Goal: Information Seeking & Learning: Learn about a topic

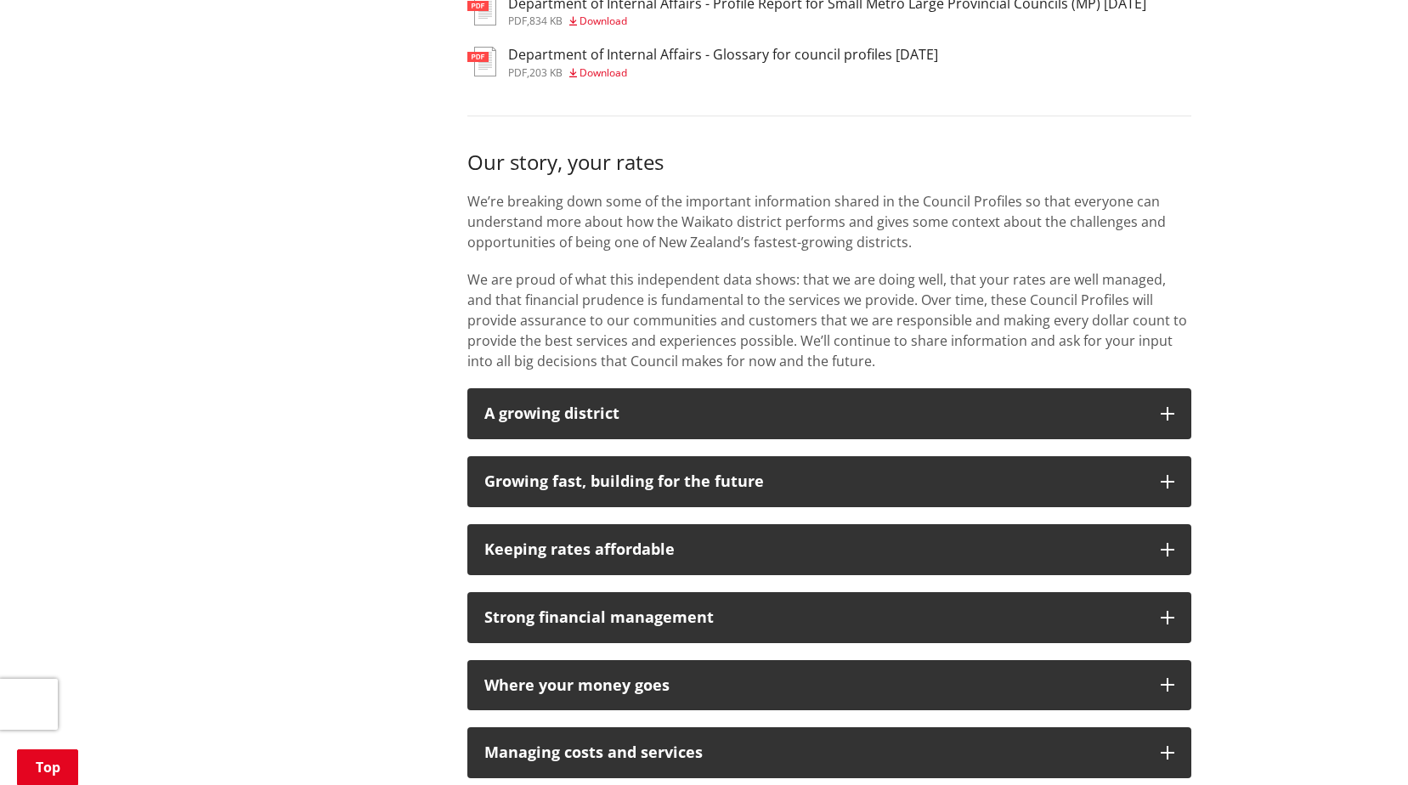
scroll to position [1161, 0]
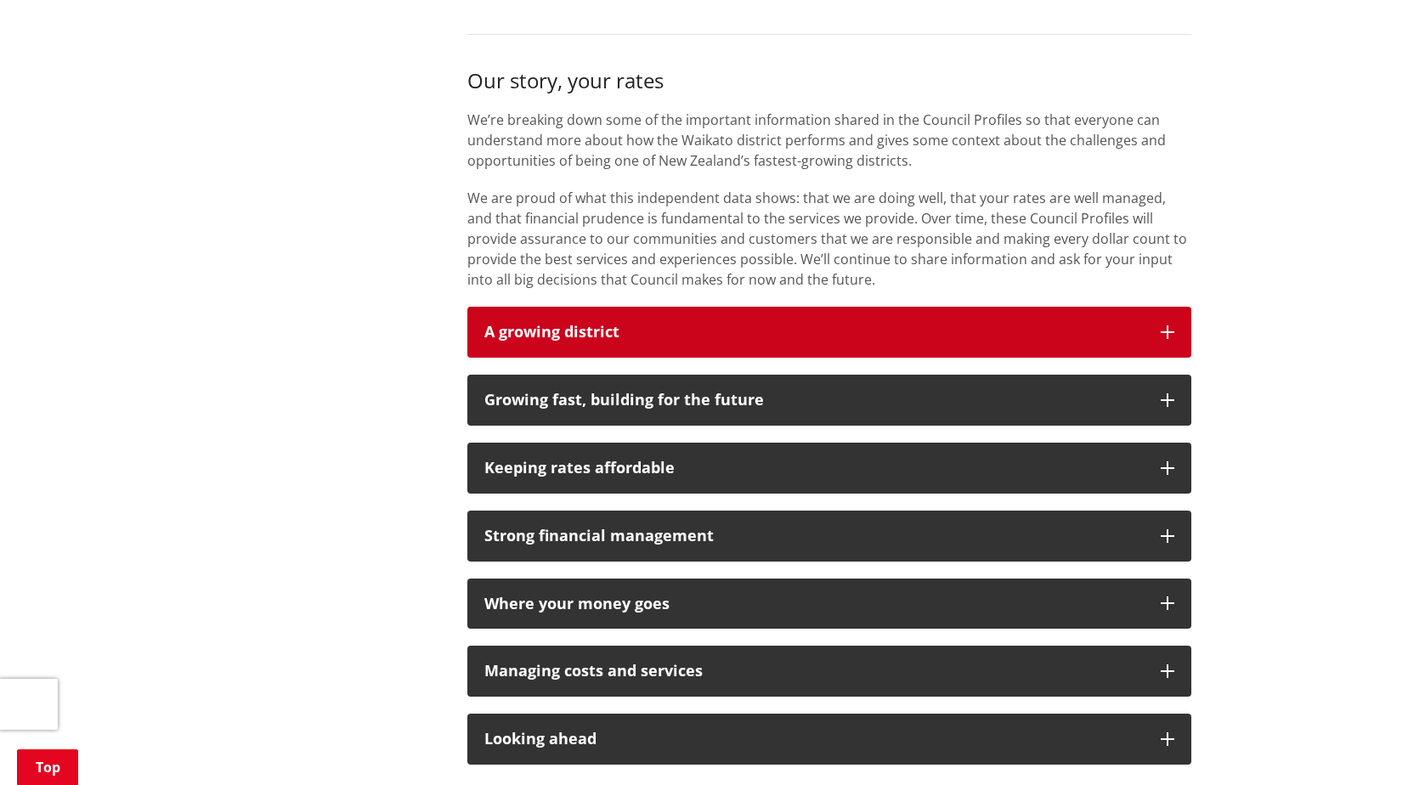
click at [1162, 327] on icon "button" at bounding box center [1168, 333] width 14 height 14
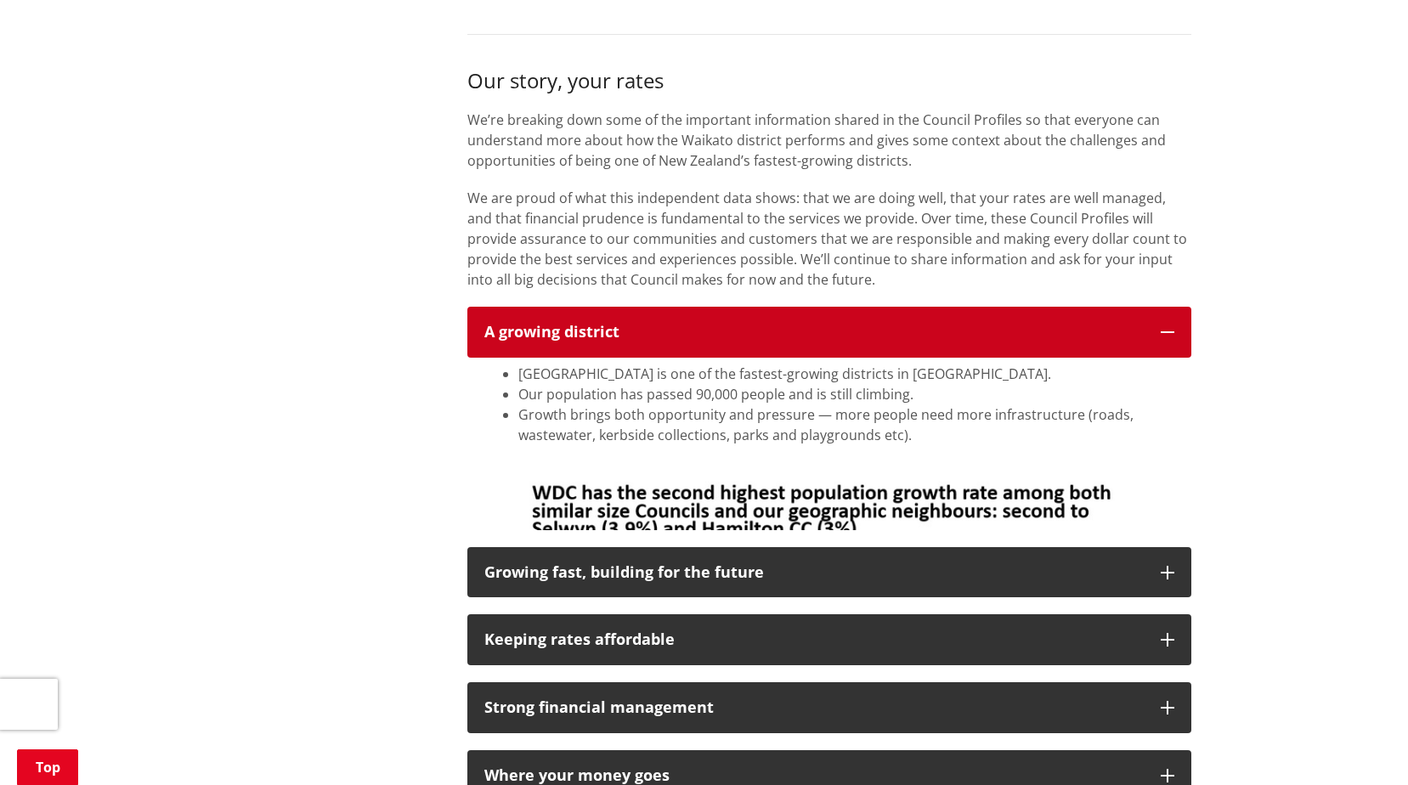
click at [1162, 327] on icon "button" at bounding box center [1168, 333] width 14 height 14
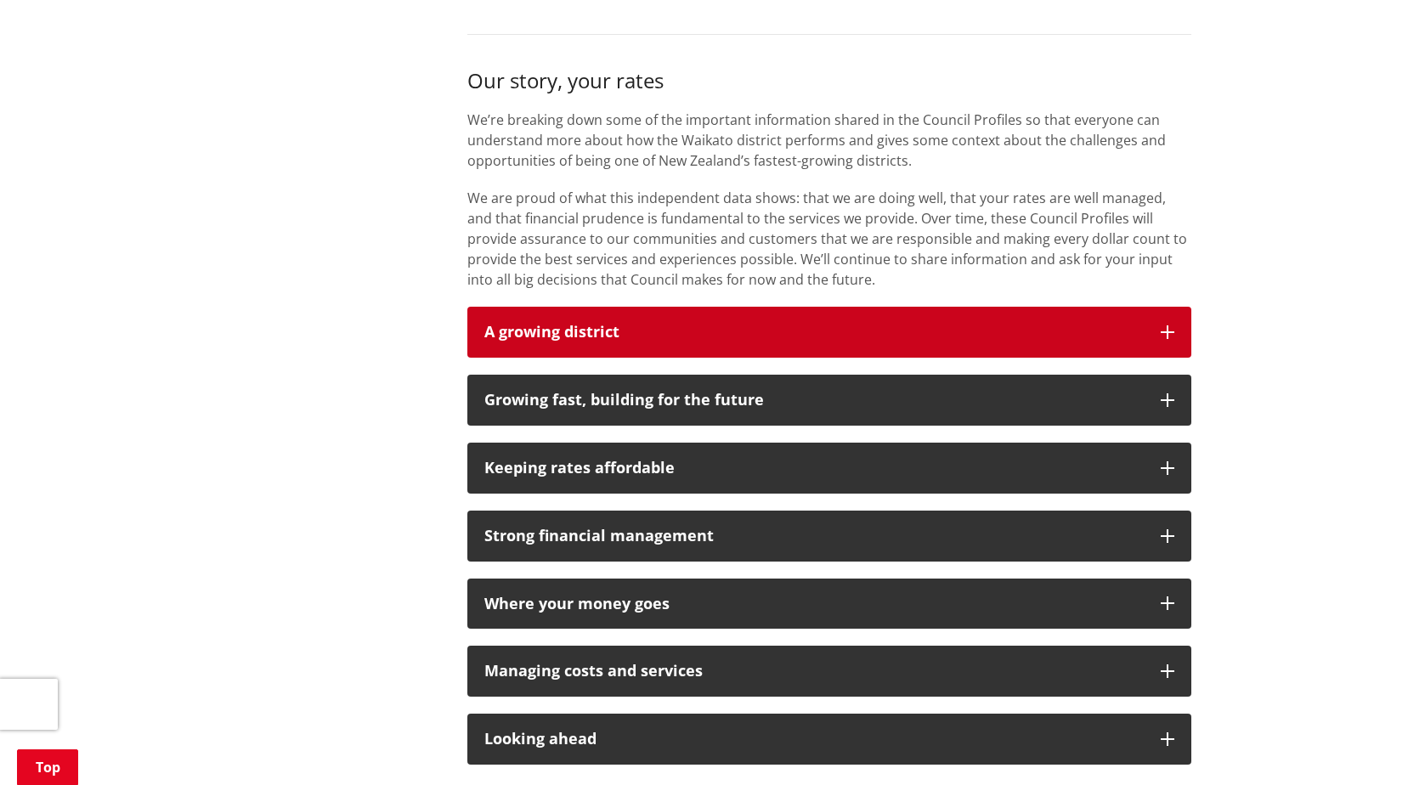
click at [1162, 327] on icon "button" at bounding box center [1168, 333] width 14 height 14
click at [1163, 327] on icon "button" at bounding box center [1168, 333] width 14 height 14
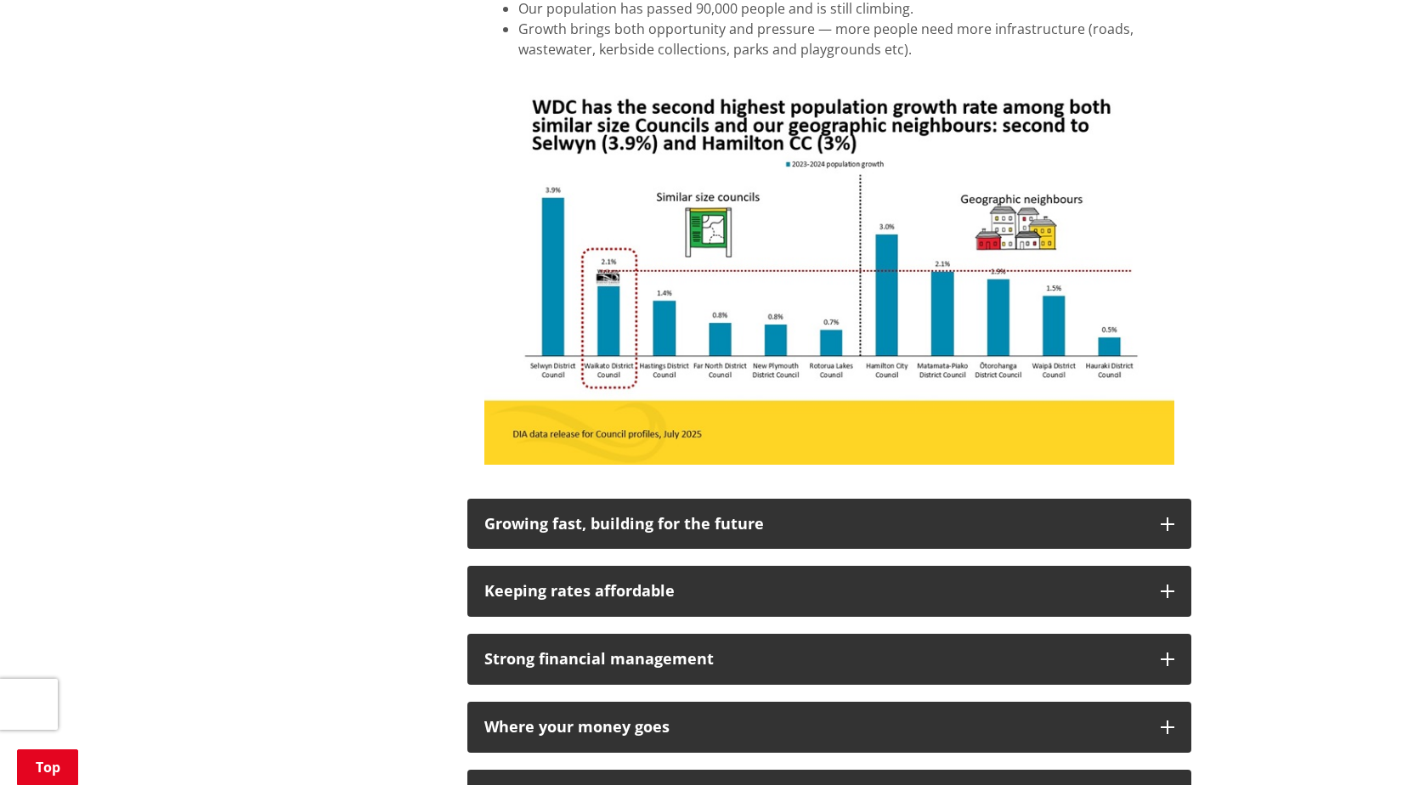
scroll to position [1629, 0]
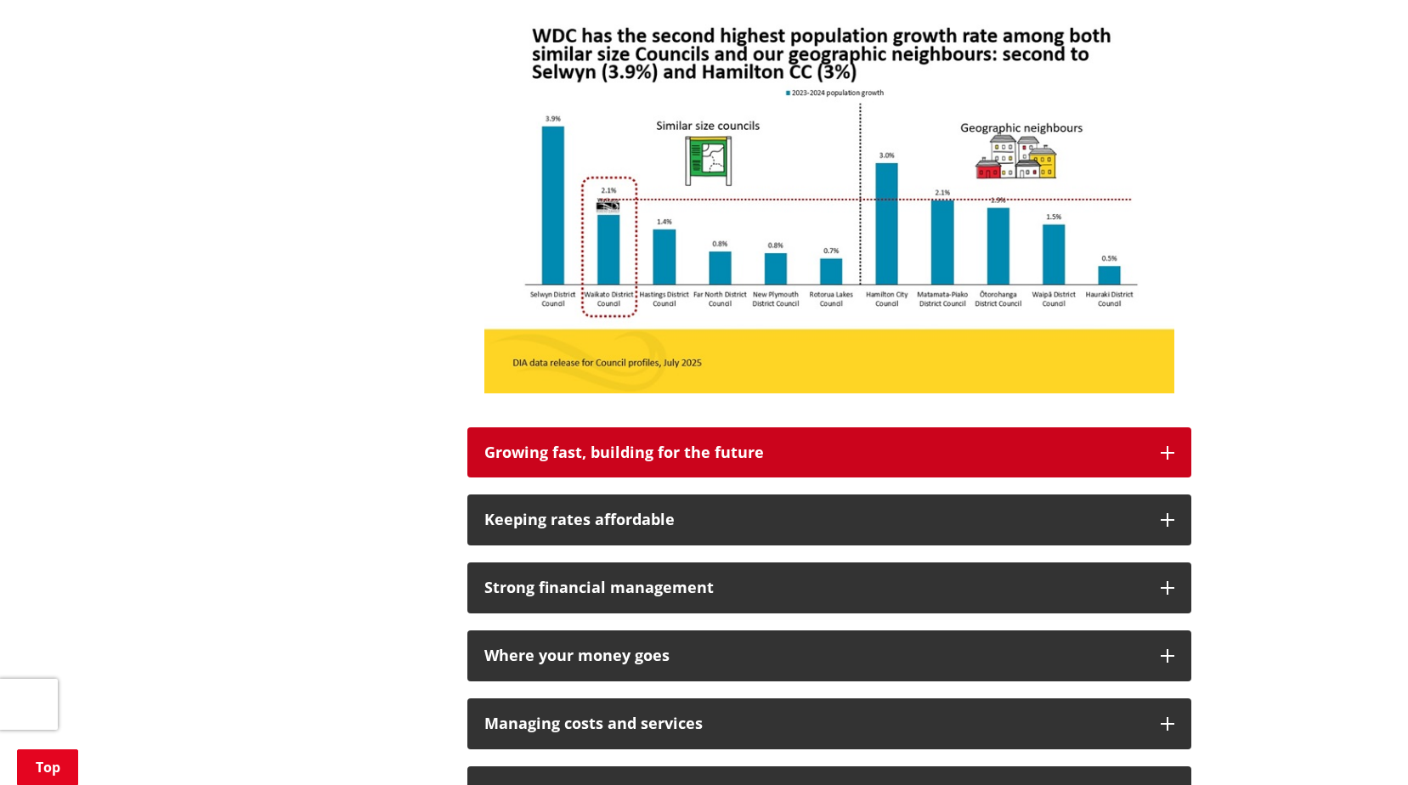
click at [1167, 451] on icon "button" at bounding box center [1168, 453] width 14 height 14
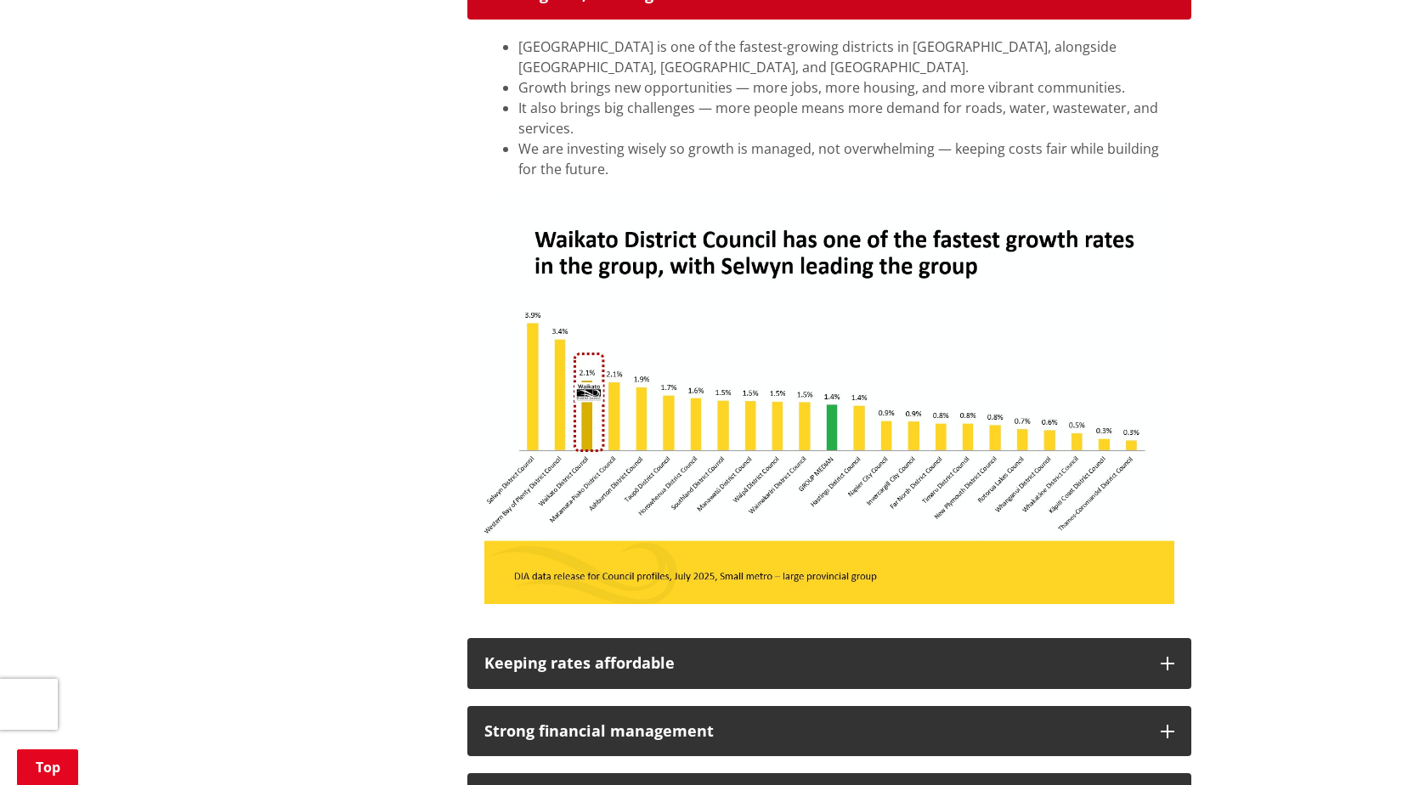
scroll to position [2067, 0]
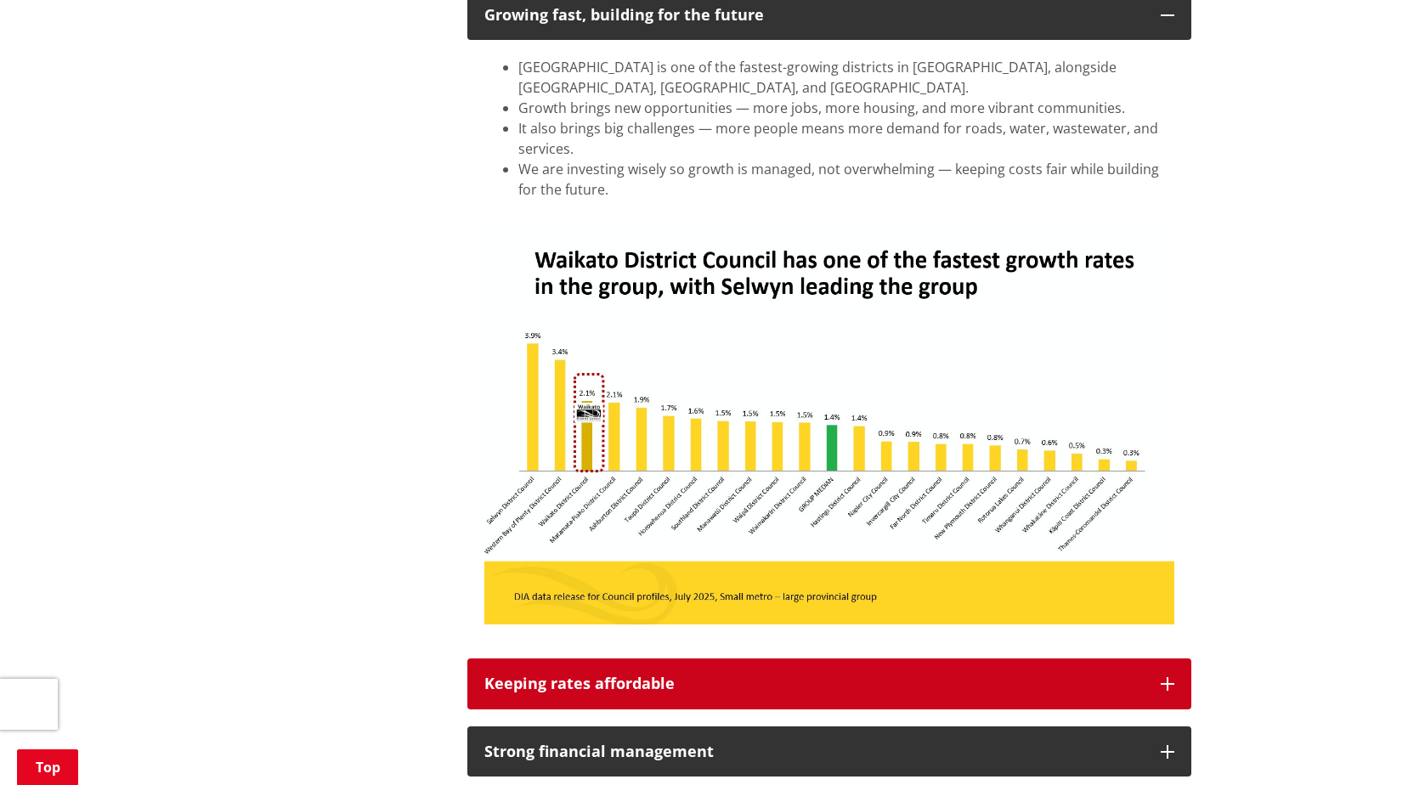
click at [1168, 685] on icon "button" at bounding box center [1168, 684] width 14 height 14
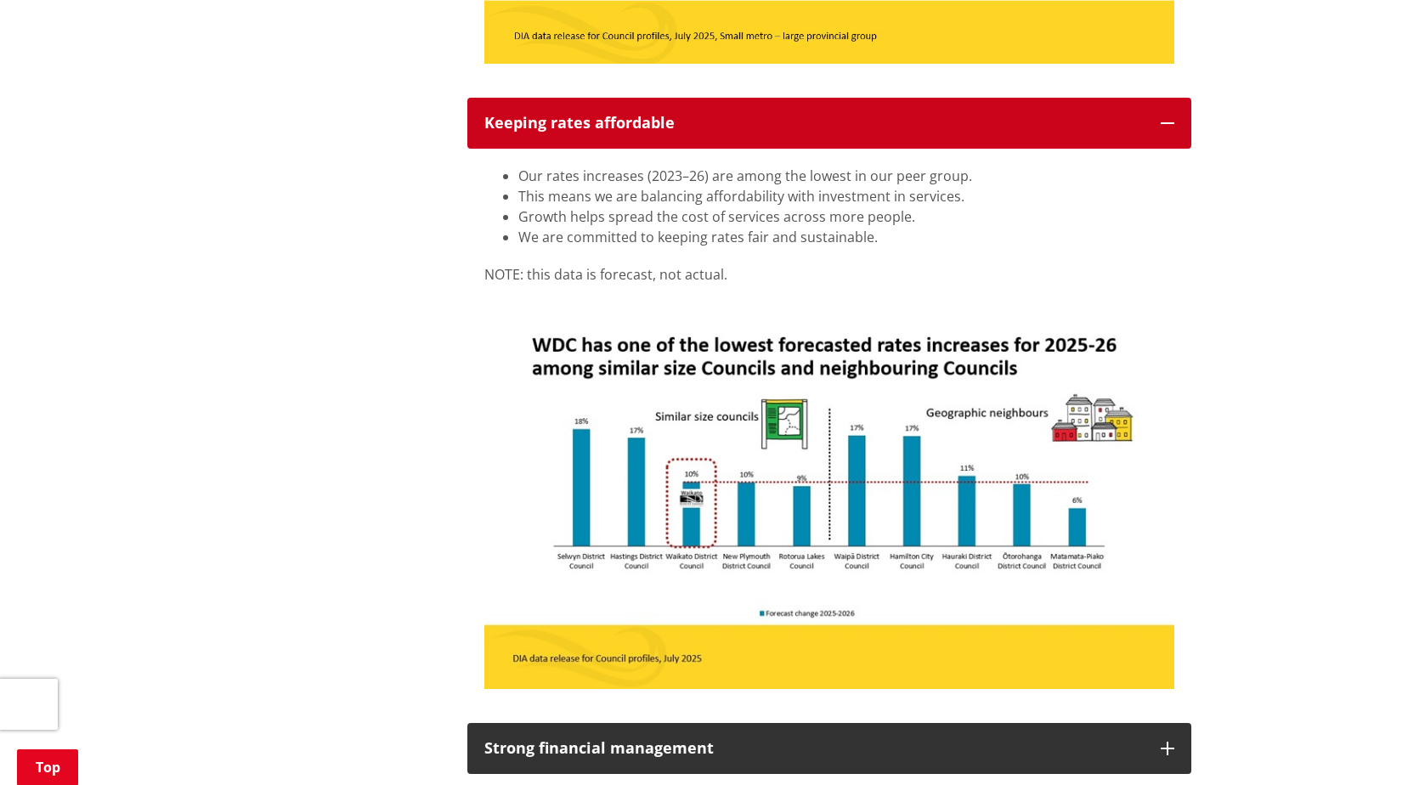
scroll to position [2743, 0]
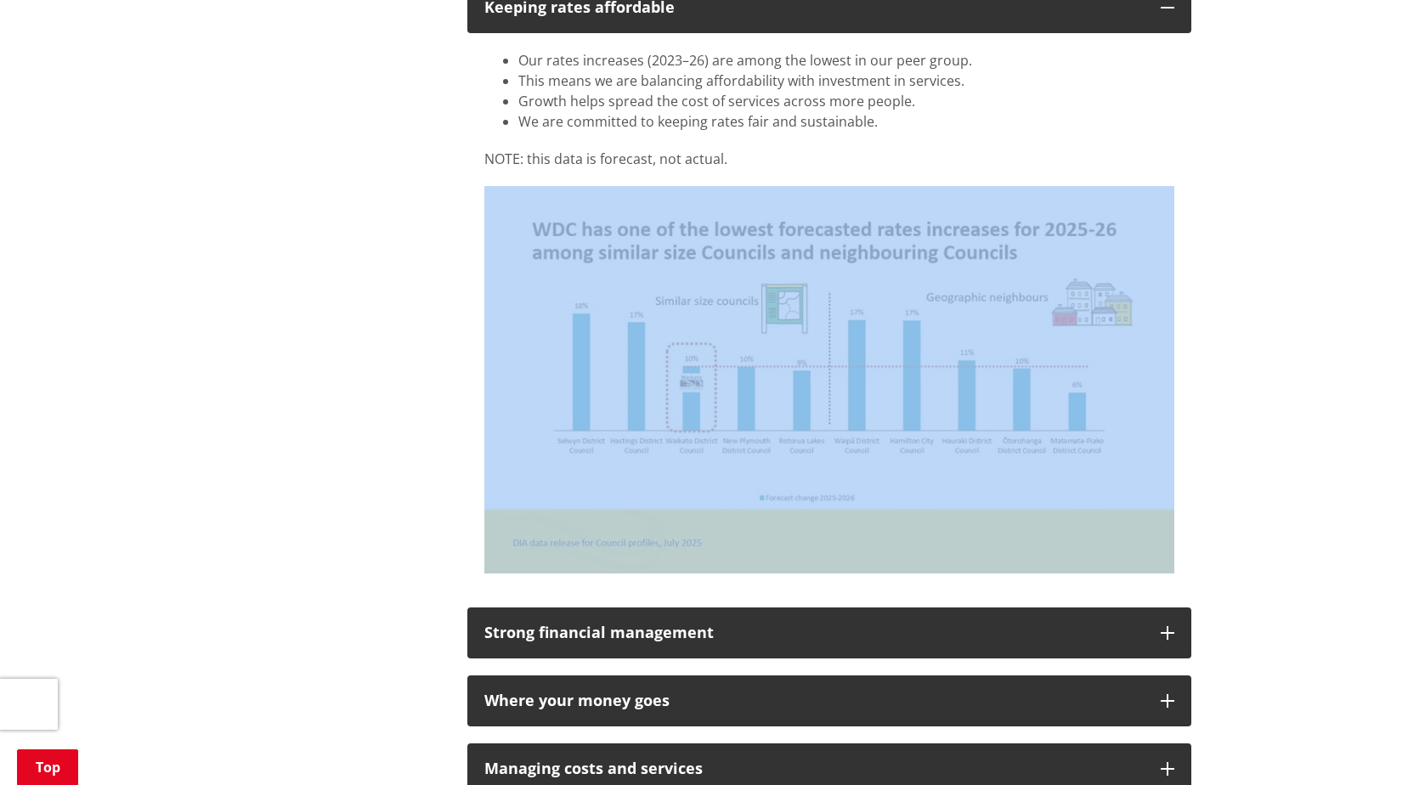
click at [1111, 217] on img at bounding box center [829, 380] width 690 height 388
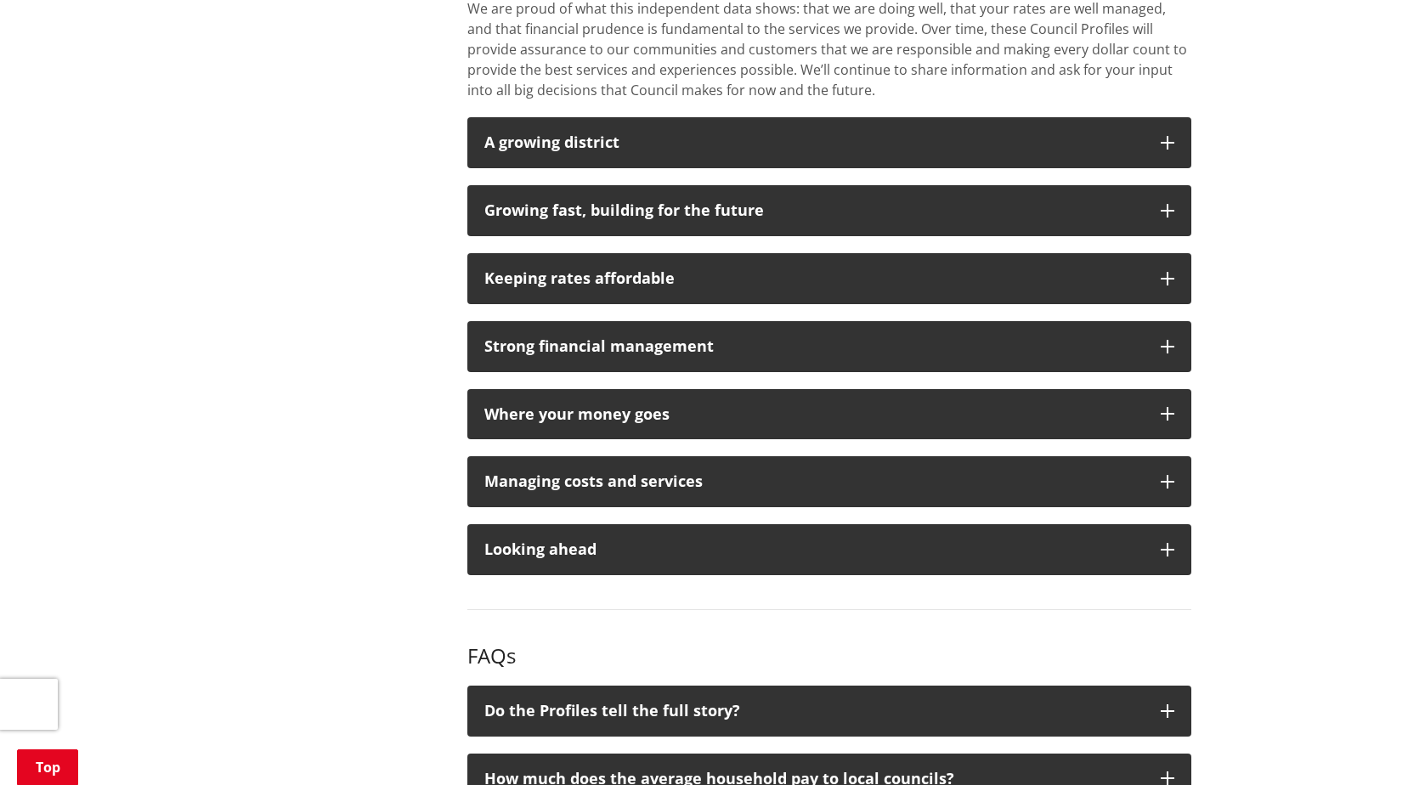
scroll to position [1335, 0]
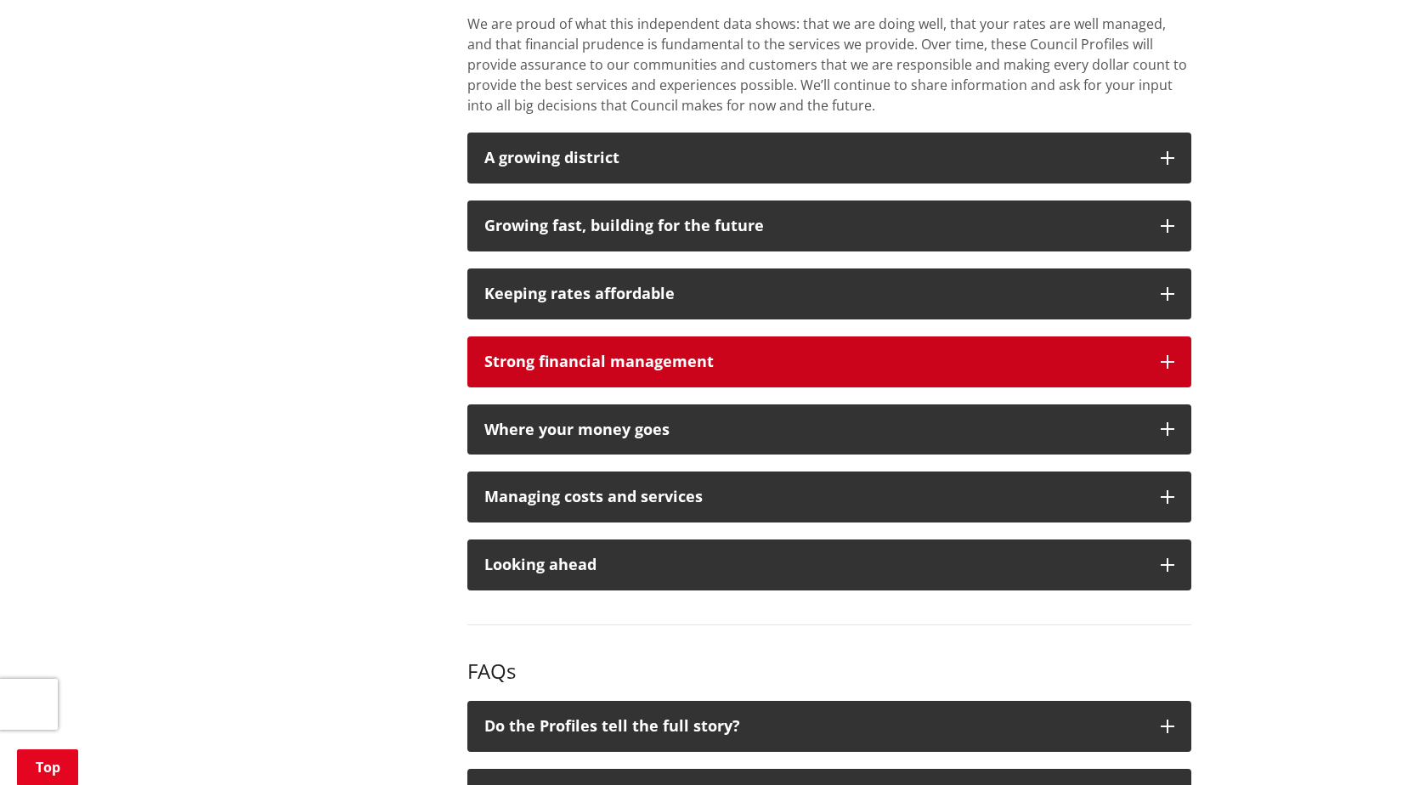
click at [1169, 366] on icon "button" at bounding box center [1168, 362] width 14 height 14
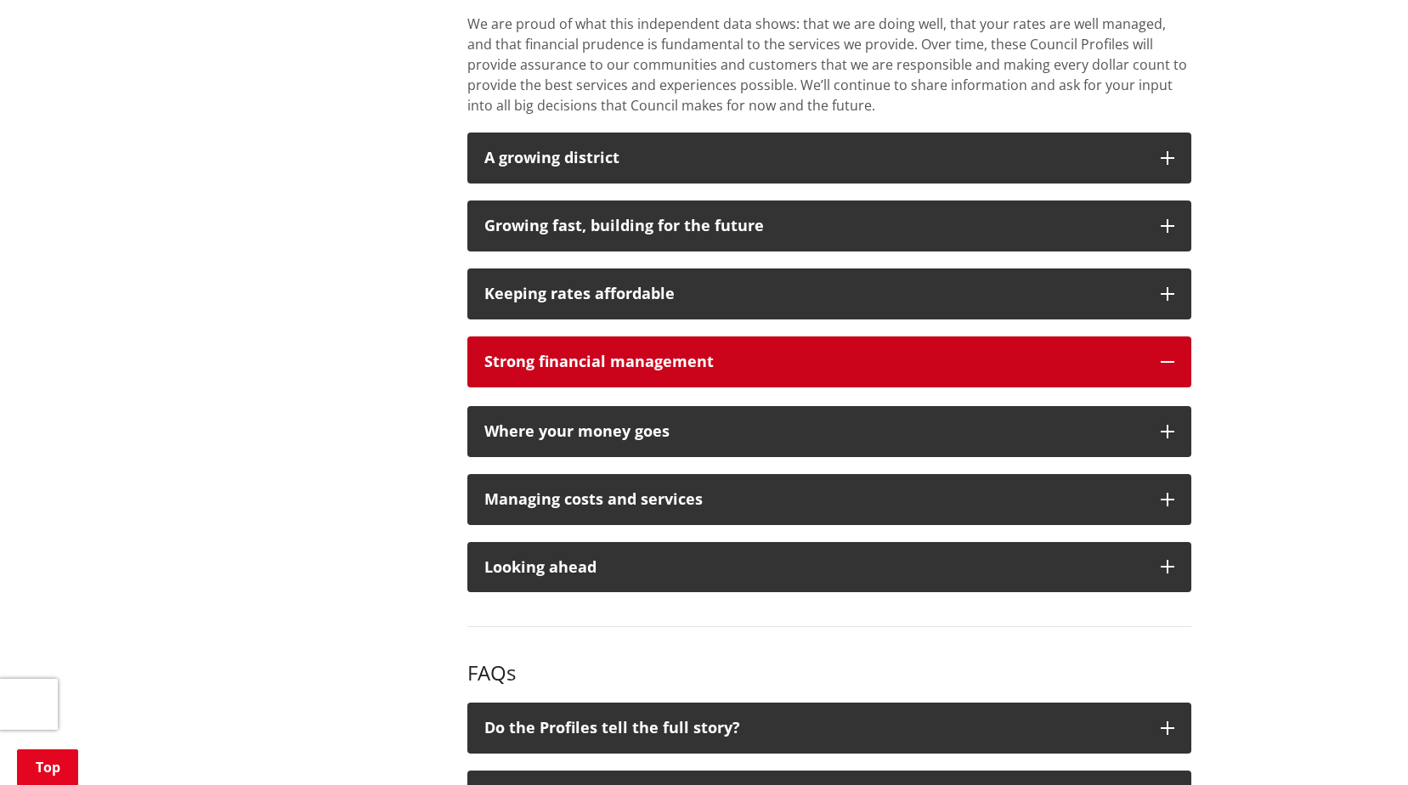
click at [1169, 366] on icon "button" at bounding box center [1168, 362] width 14 height 14
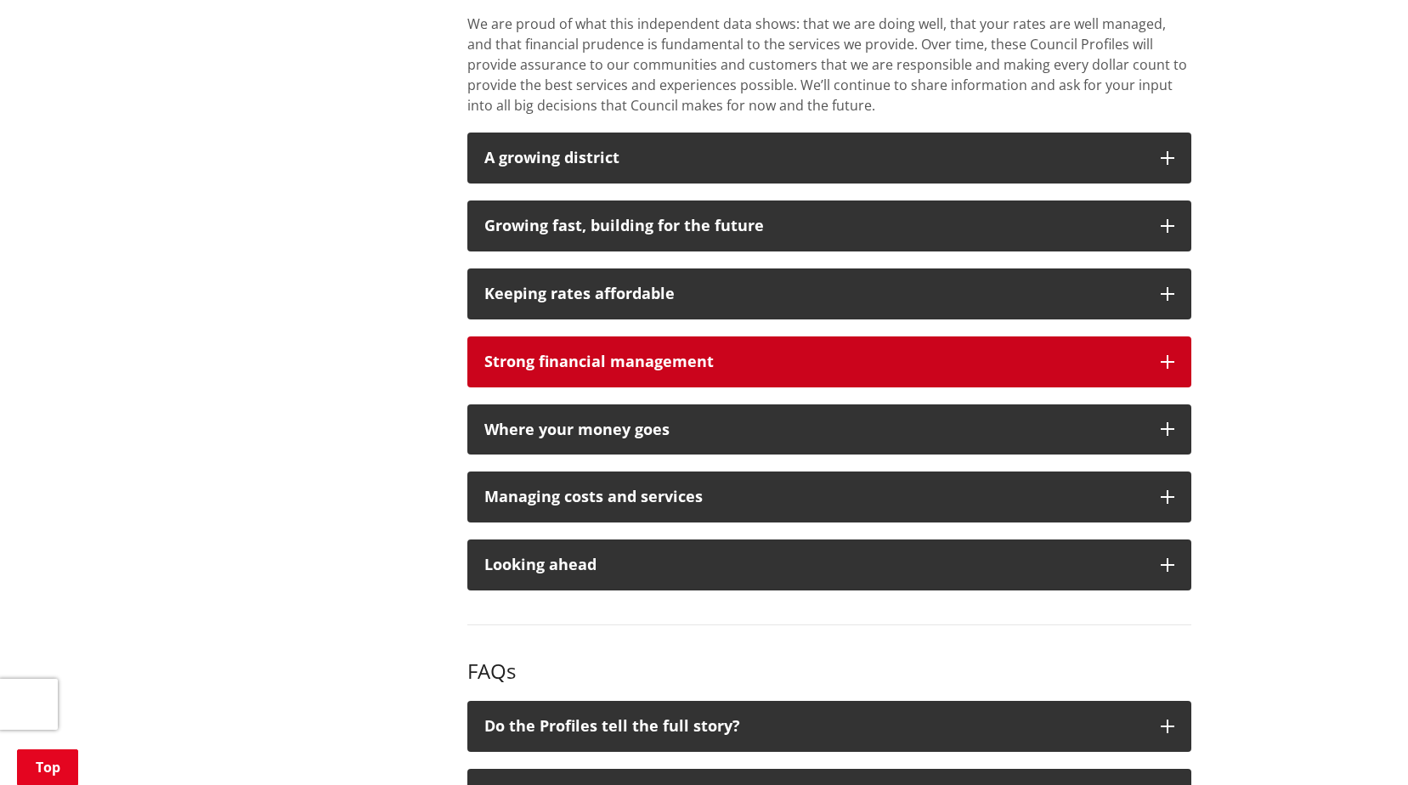
click at [1169, 366] on icon "button" at bounding box center [1168, 362] width 14 height 14
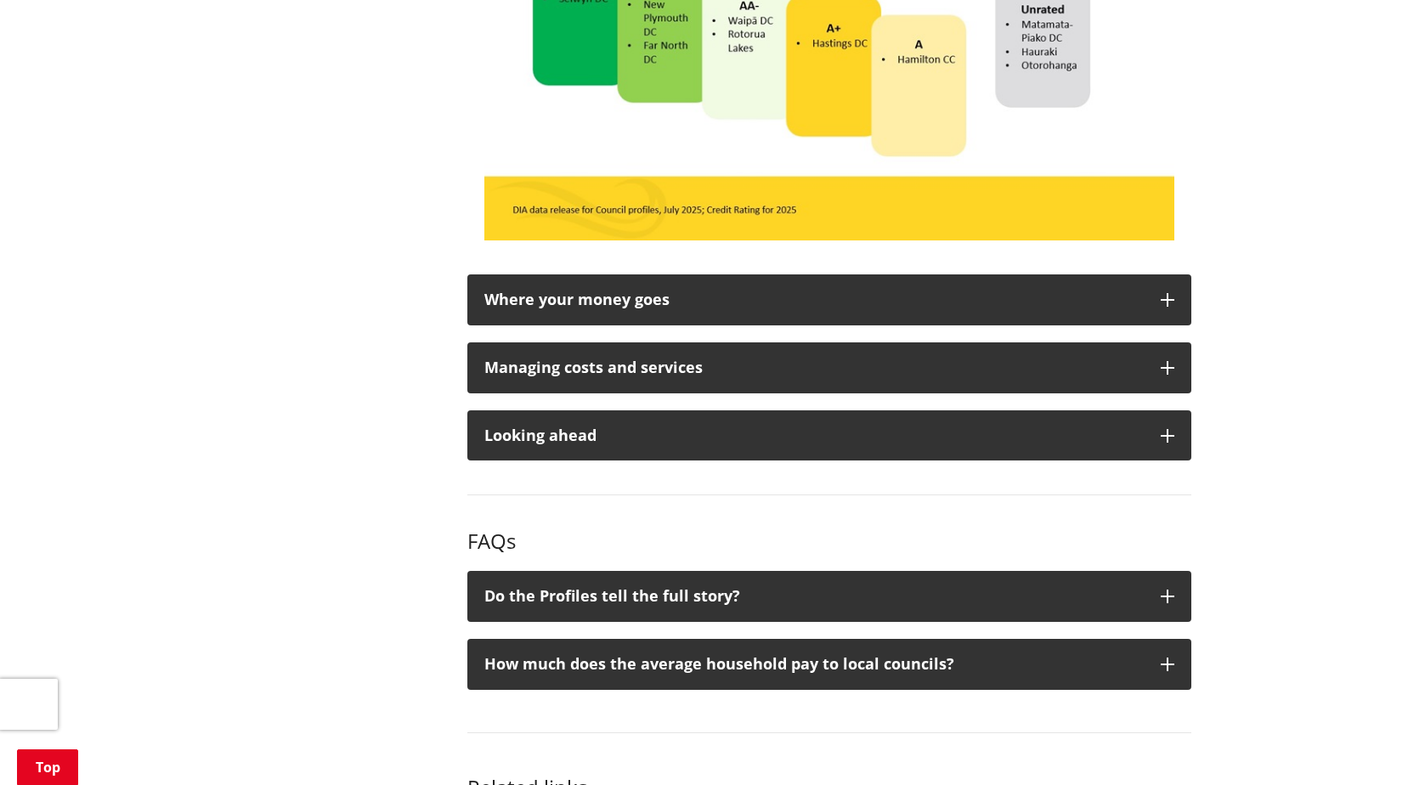
scroll to position [1969, 0]
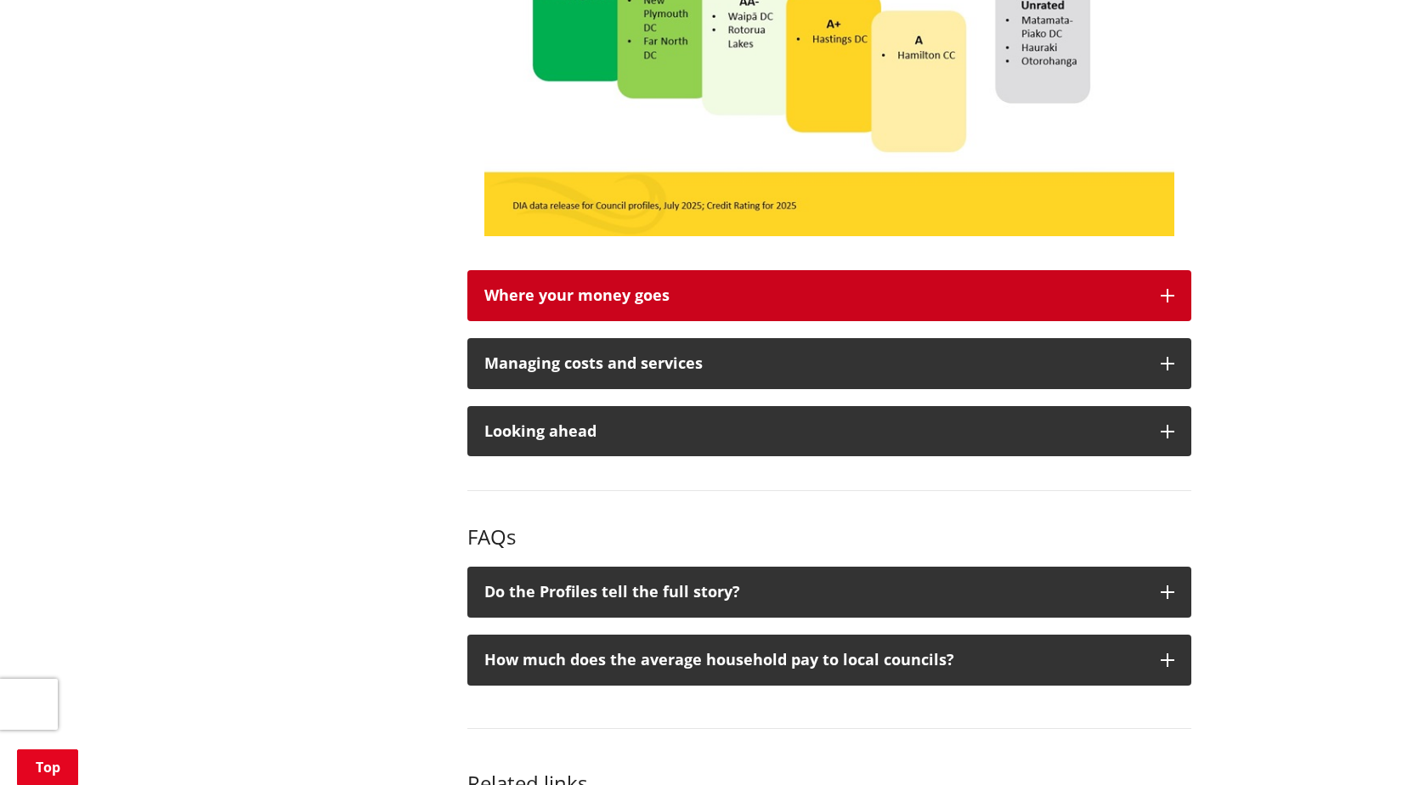
click at [1163, 297] on icon "button" at bounding box center [1168, 296] width 14 height 14
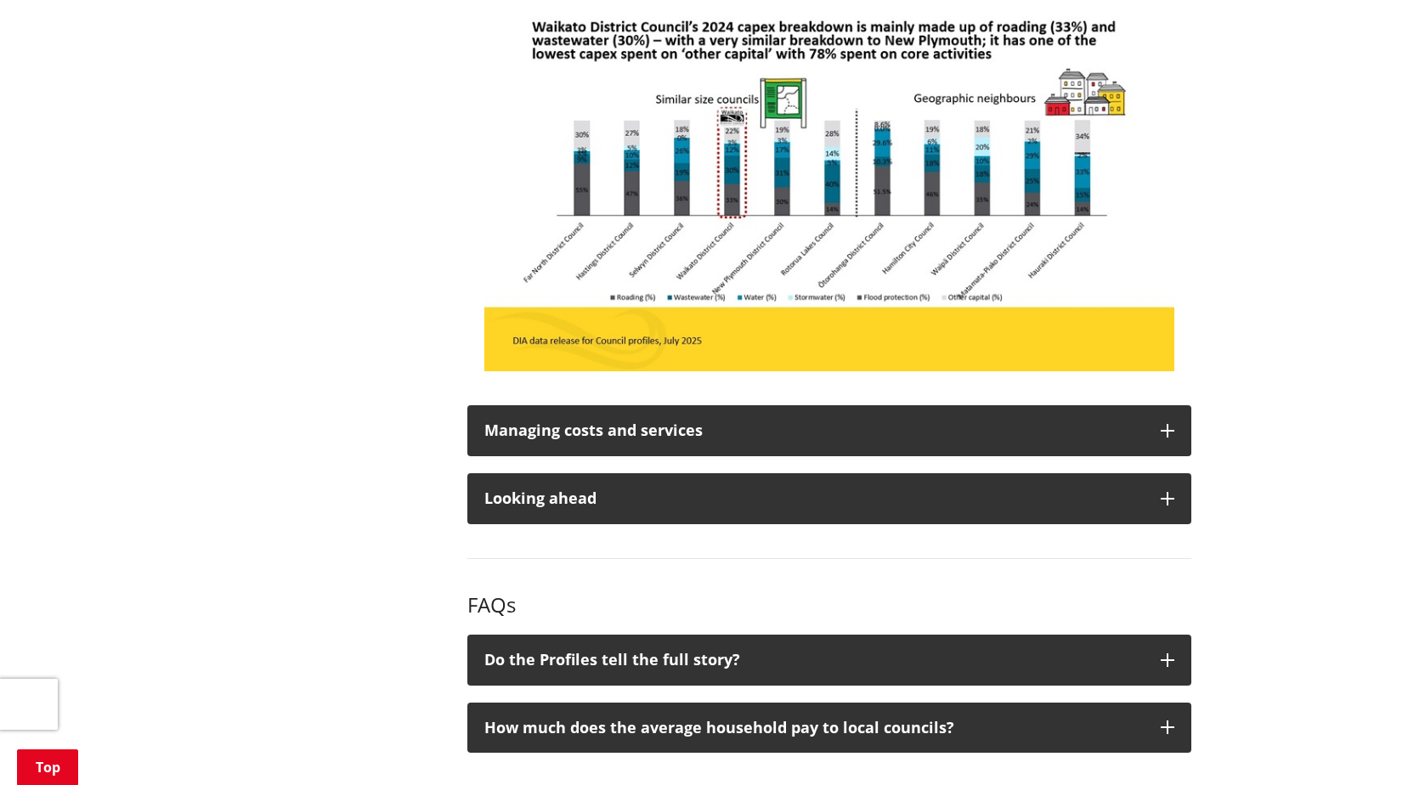
scroll to position [2493, 0]
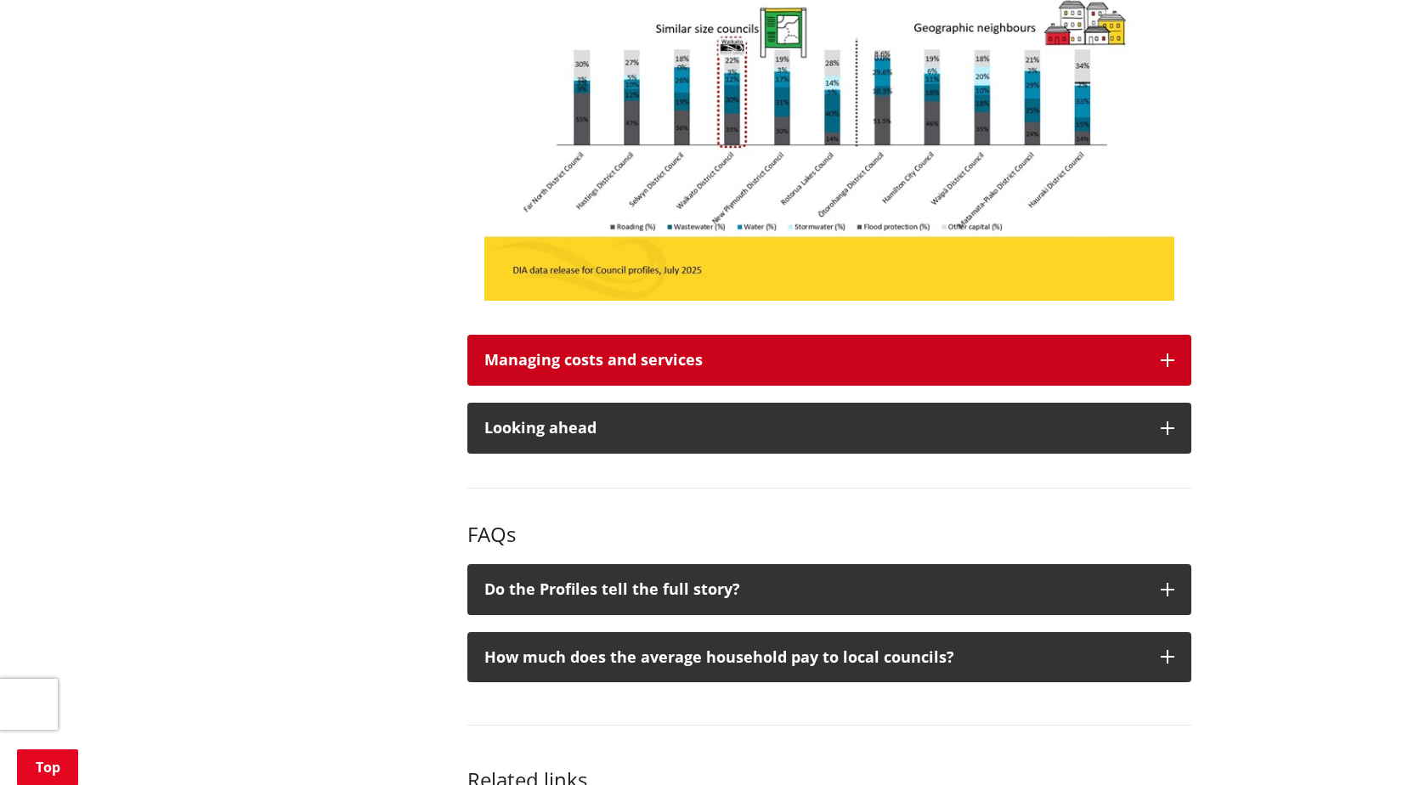
click at [1168, 360] on icon "button" at bounding box center [1168, 361] width 14 height 14
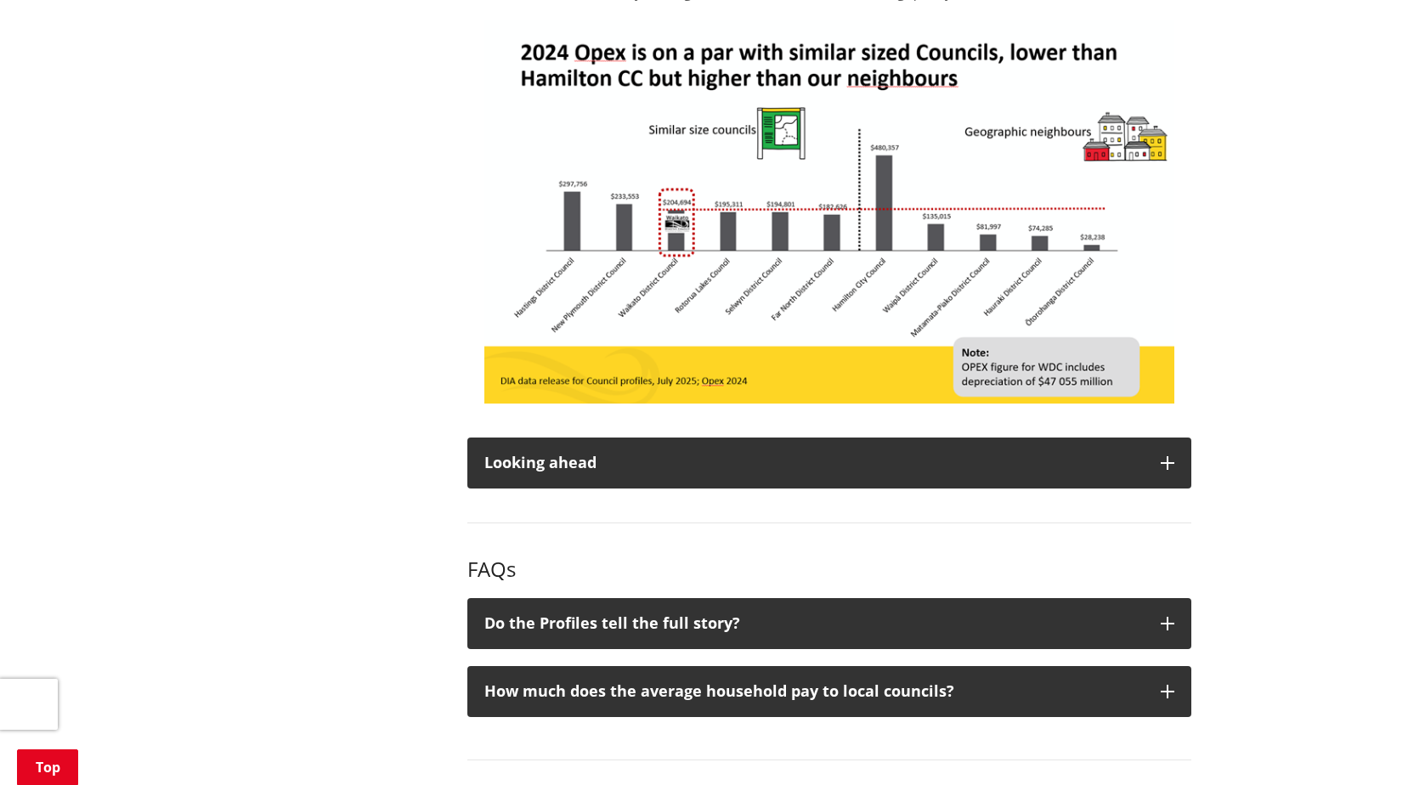
scroll to position [2984, 0]
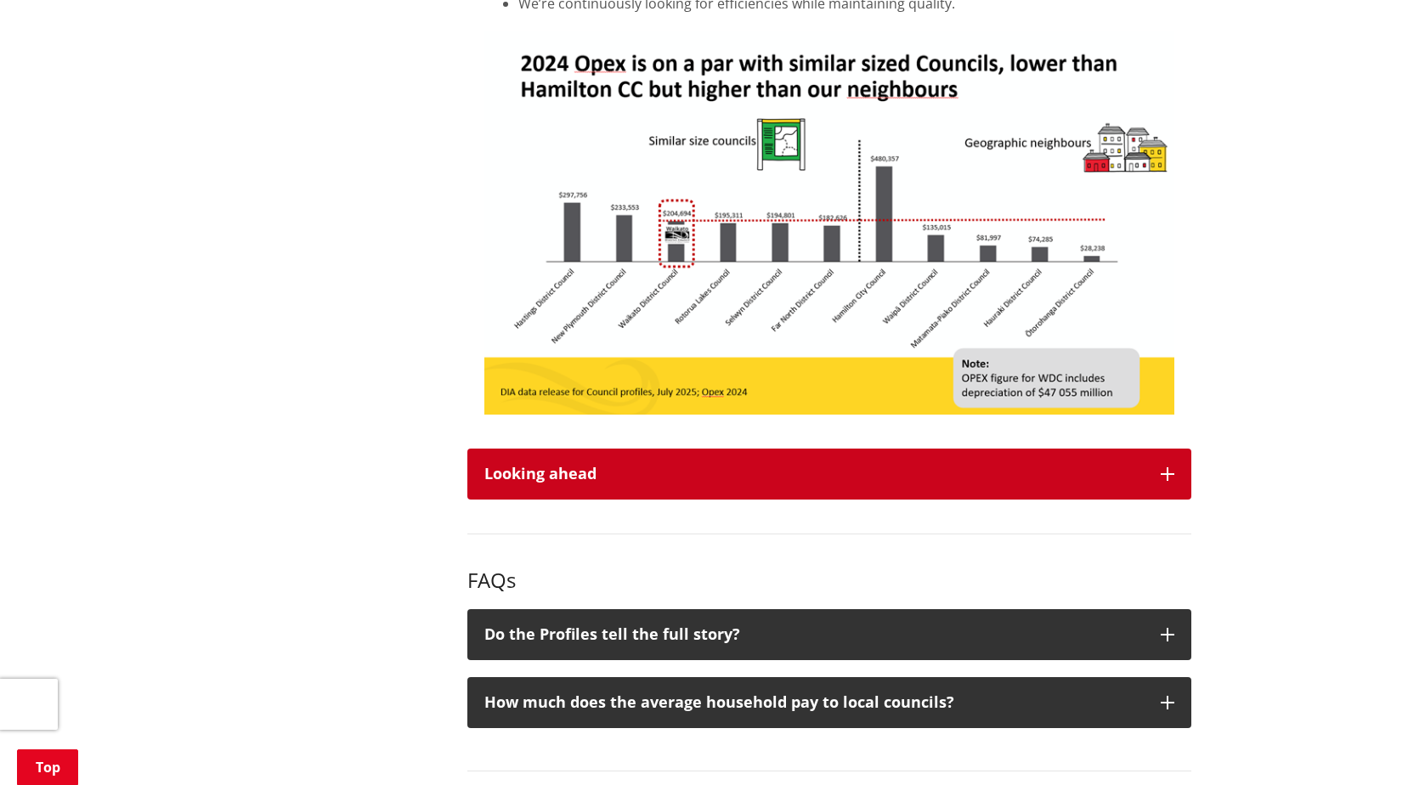
click at [1169, 469] on icon "button" at bounding box center [1168, 474] width 14 height 14
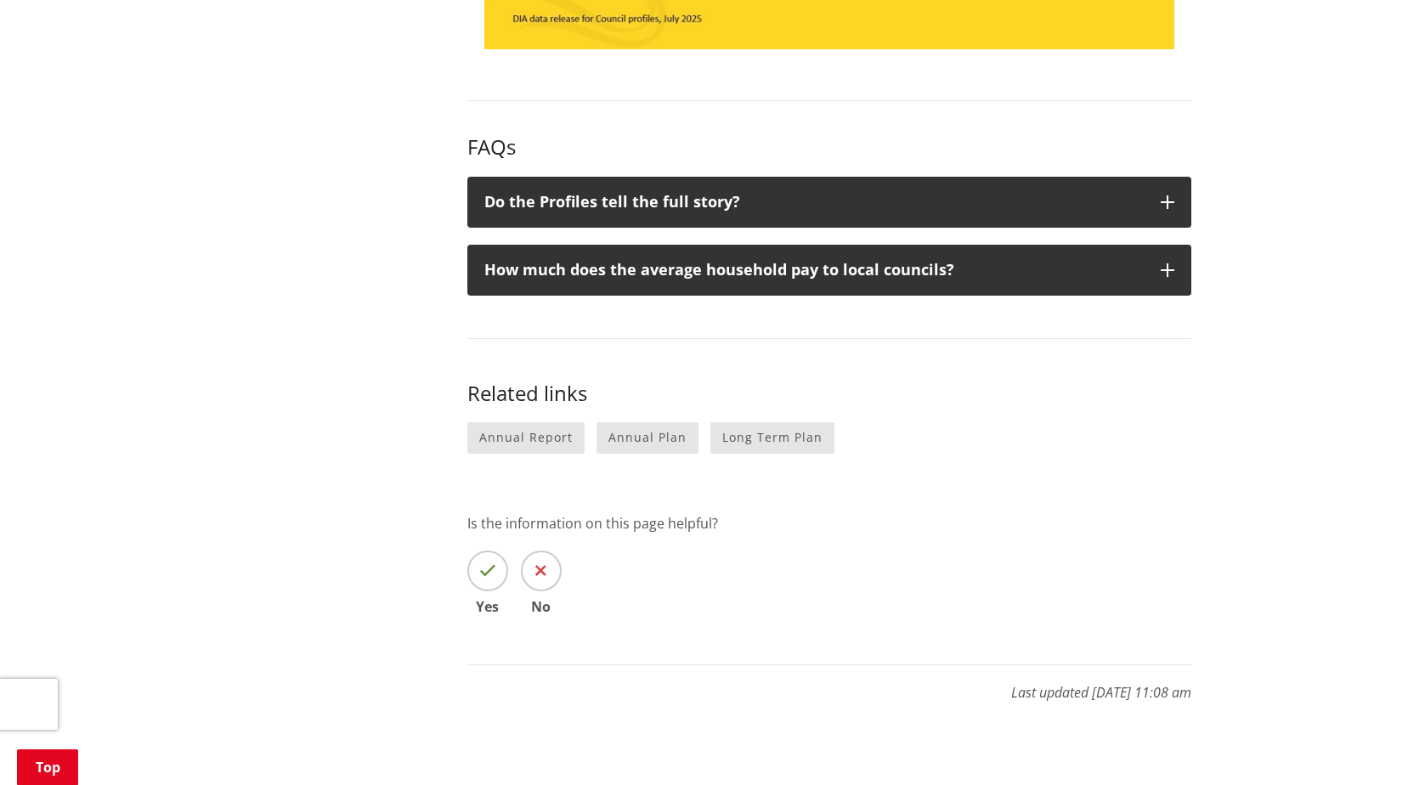
scroll to position [3950, 0]
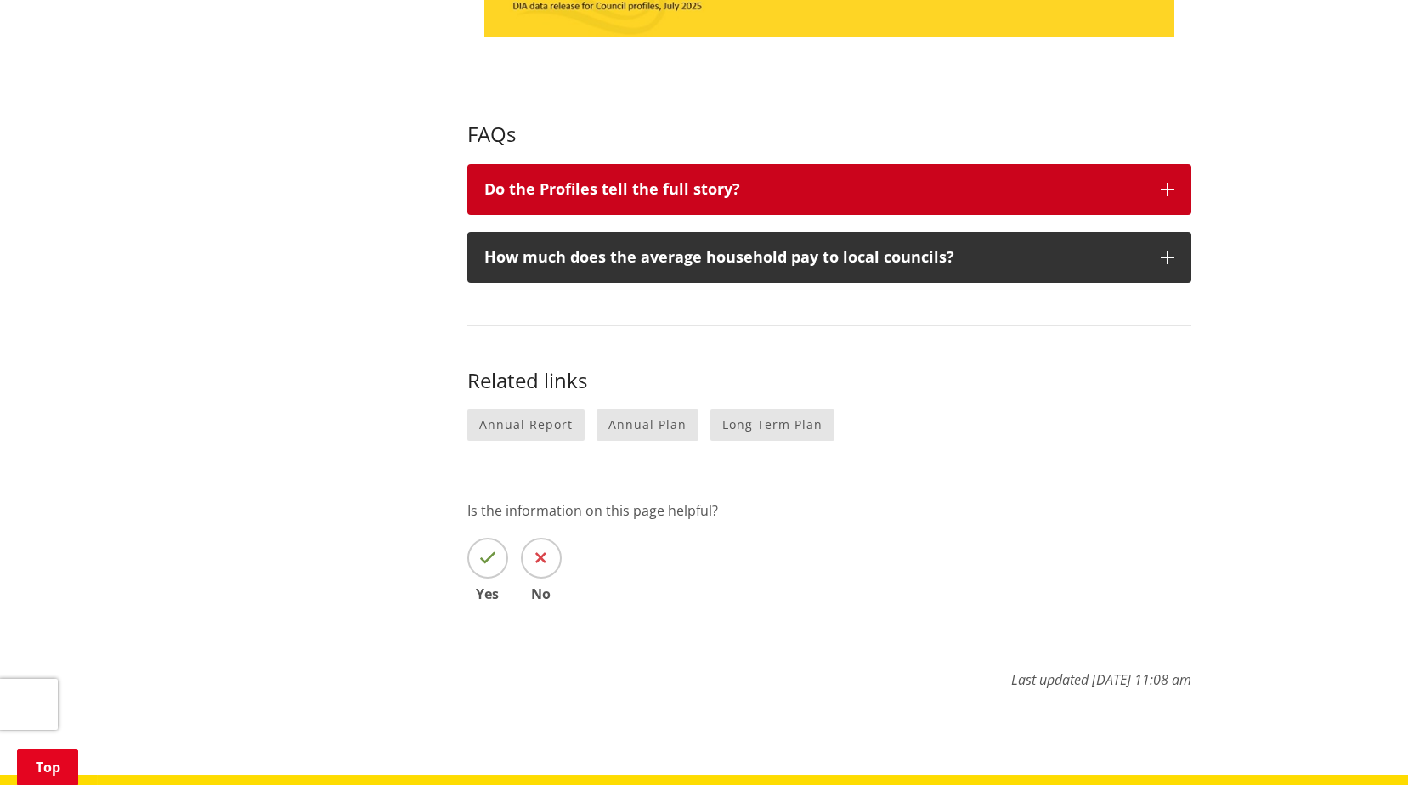
click at [1175, 195] on button "Do the Profiles tell the full story?" at bounding box center [829, 189] width 724 height 51
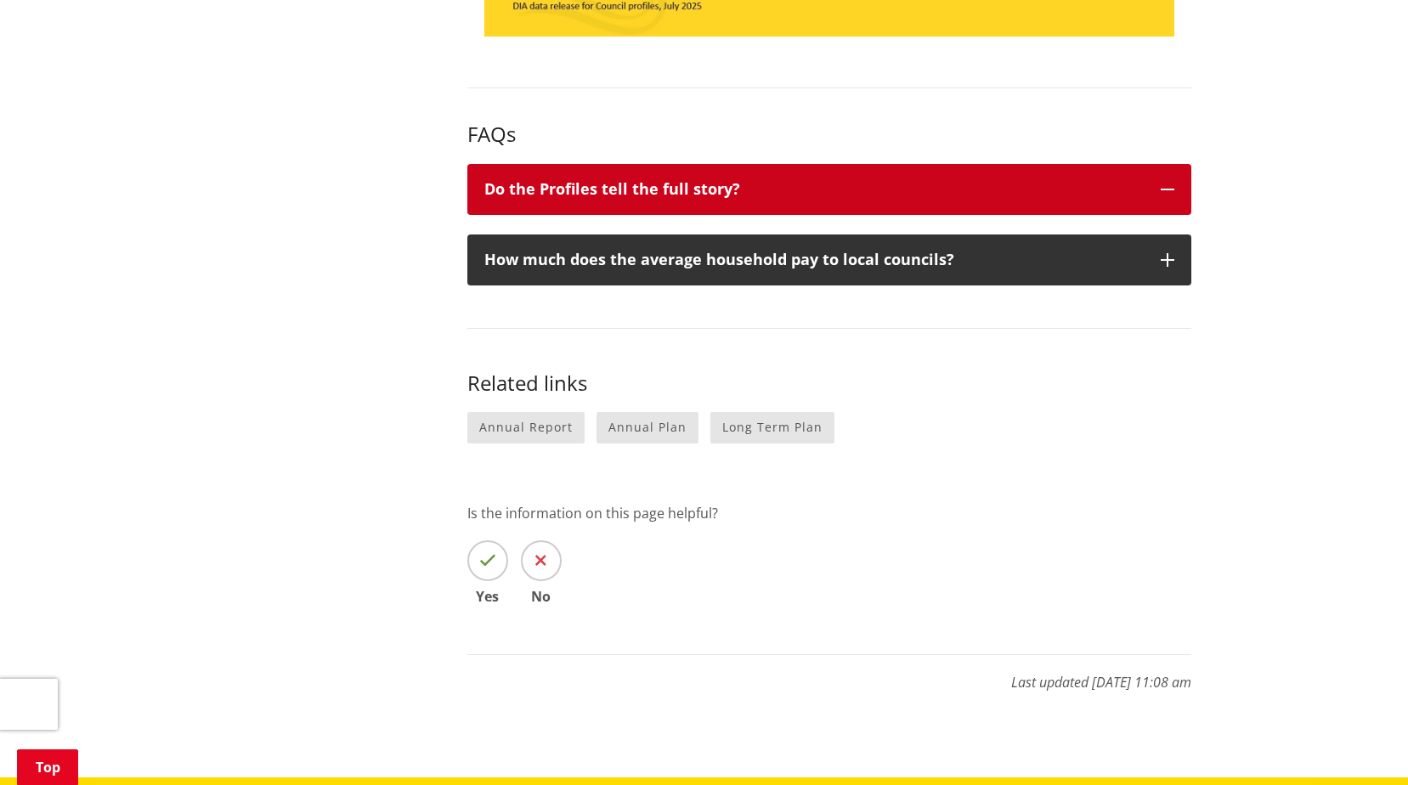
click at [1175, 195] on button "Do the Profiles tell the full story?" at bounding box center [829, 189] width 724 height 51
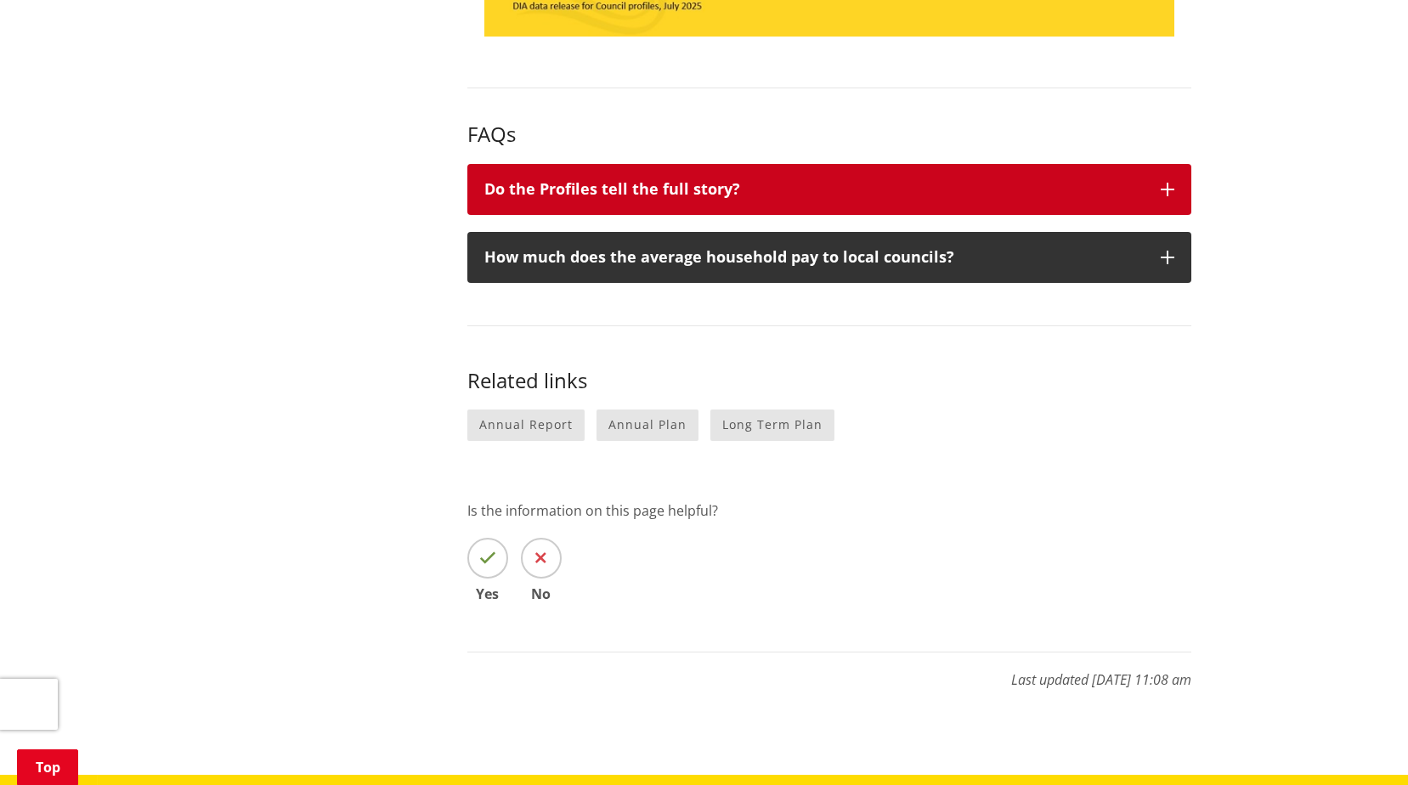
click at [1175, 196] on button "Do the Profiles tell the full story?" at bounding box center [829, 189] width 724 height 51
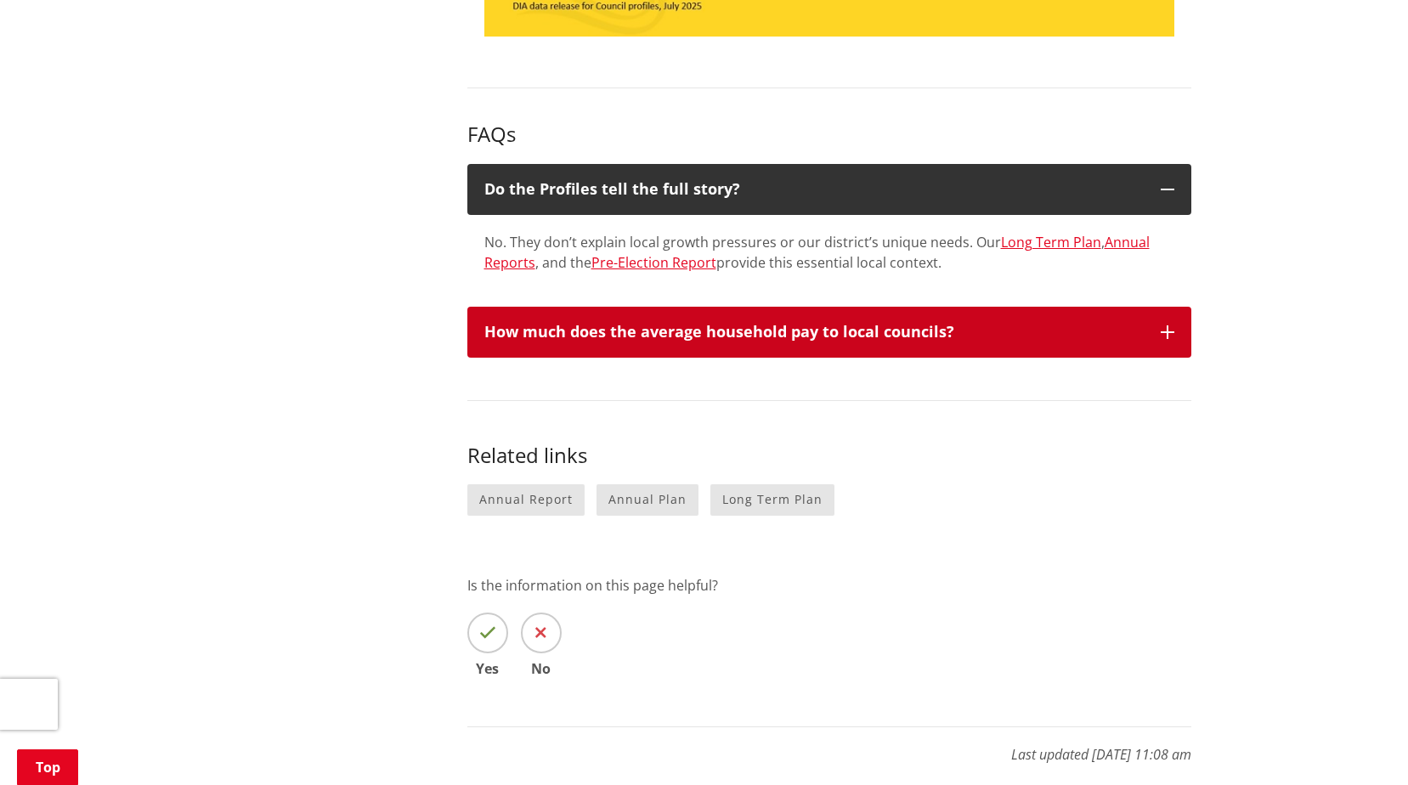
click at [1171, 335] on icon "button" at bounding box center [1168, 333] width 14 height 14
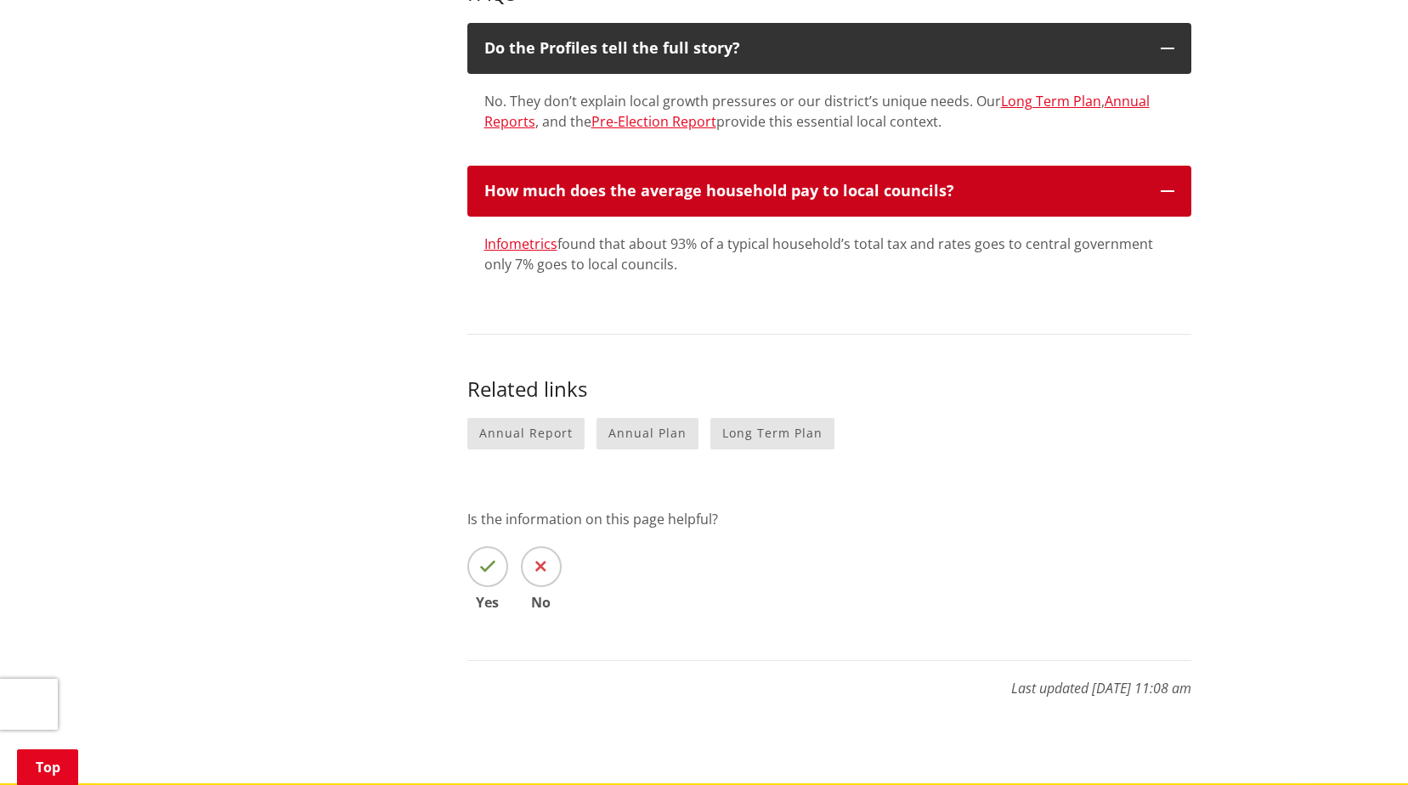
scroll to position [3983, 0]
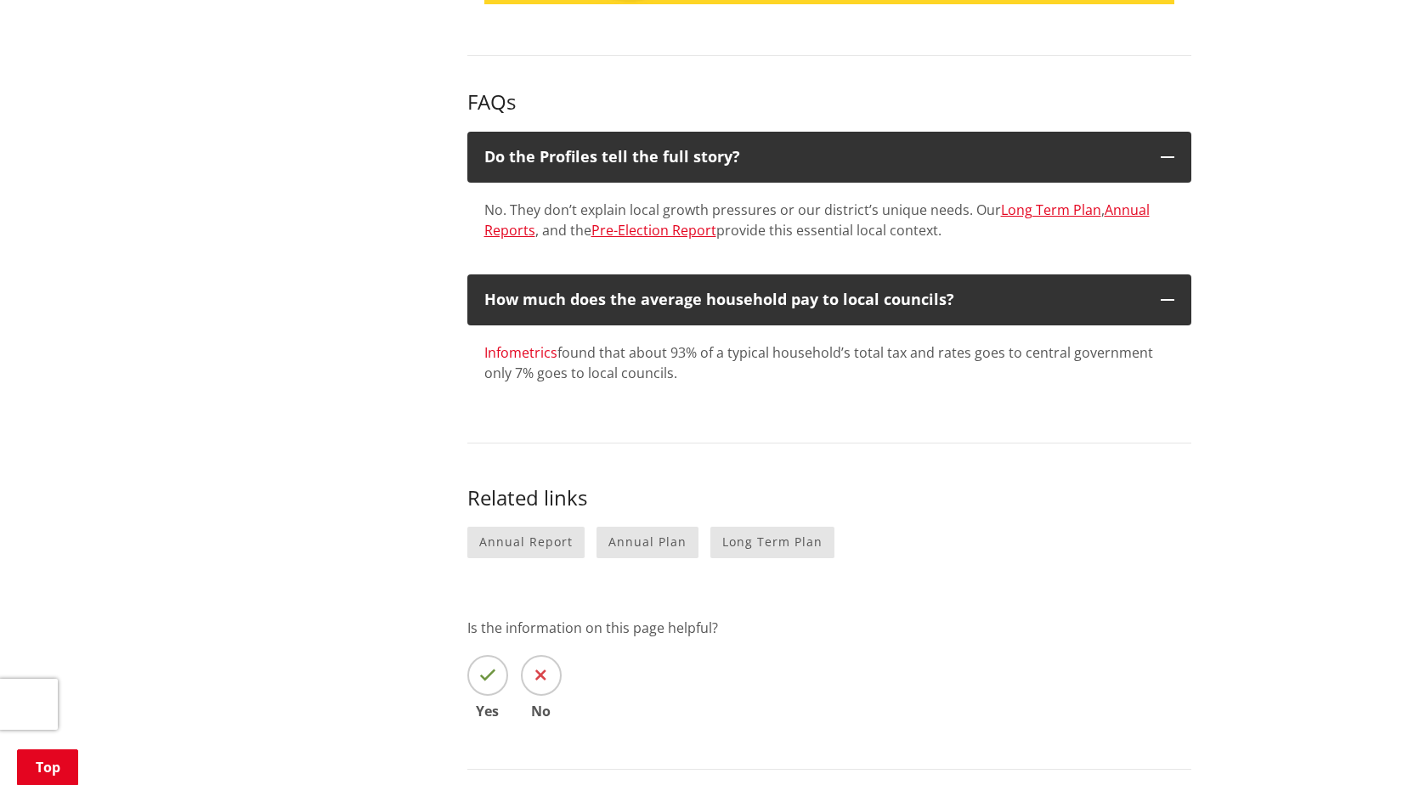
click at [512, 356] on link "Infometrics" at bounding box center [520, 352] width 73 height 19
